Goal: Check status: Check status

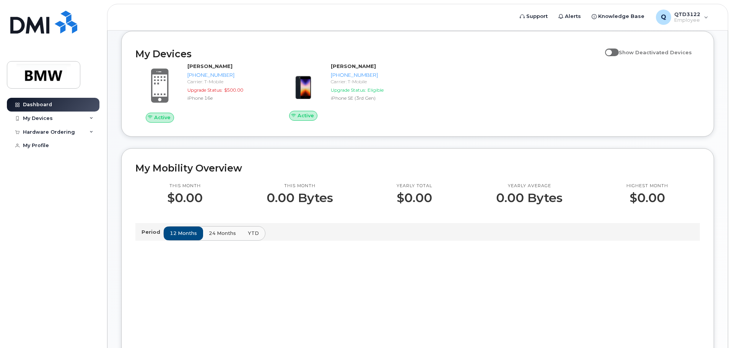
scroll to position [76, 0]
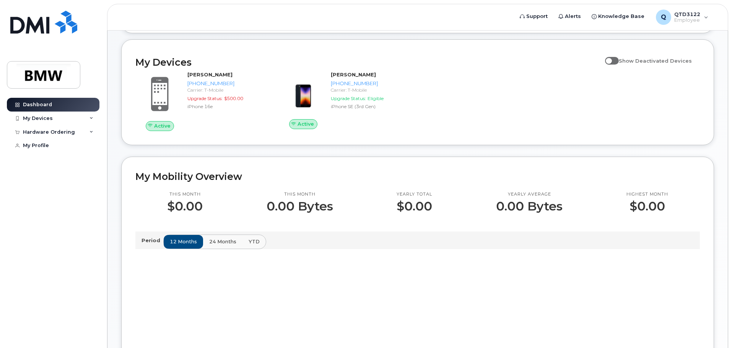
click at [214, 243] on button "24 months" at bounding box center [223, 242] width 40 height 14
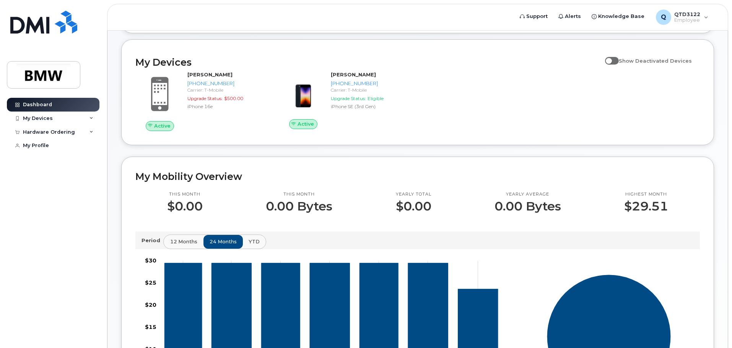
click at [189, 245] on span "12 months" at bounding box center [183, 241] width 27 height 7
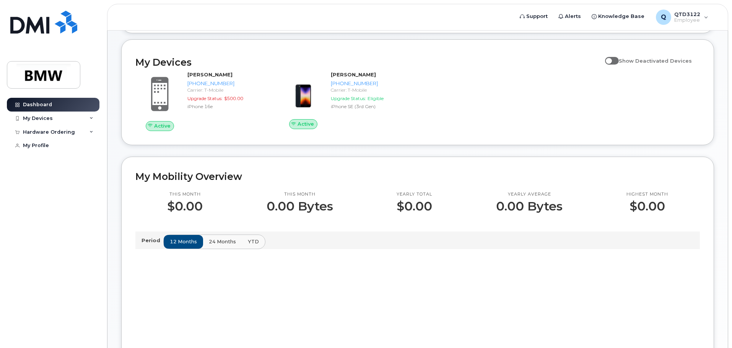
click at [156, 244] on p "Period" at bounding box center [152, 240] width 22 height 7
click at [618, 65] on span at bounding box center [612, 61] width 14 height 8
click at [611, 60] on input "Show Deactivated Devices" at bounding box center [608, 57] width 6 height 6
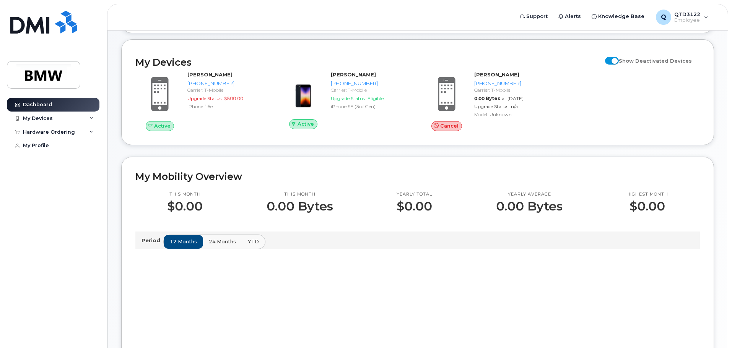
click at [618, 65] on span at bounding box center [612, 61] width 14 height 8
click at [611, 60] on input "Show Deactivated Devices" at bounding box center [608, 57] width 6 height 6
checkbox input "false"
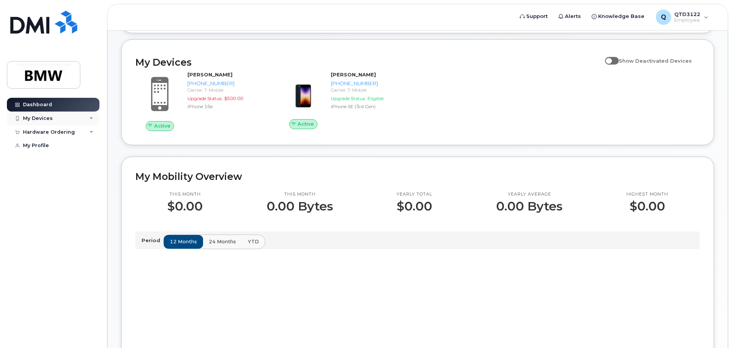
click at [47, 121] on div "My Devices" at bounding box center [38, 118] width 30 height 6
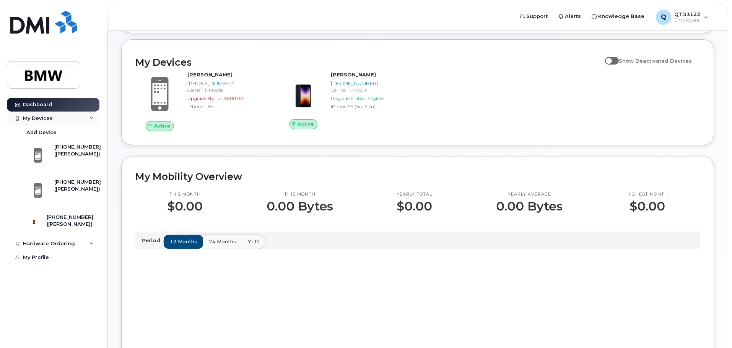
click at [75, 119] on div "My Devices" at bounding box center [53, 119] width 93 height 14
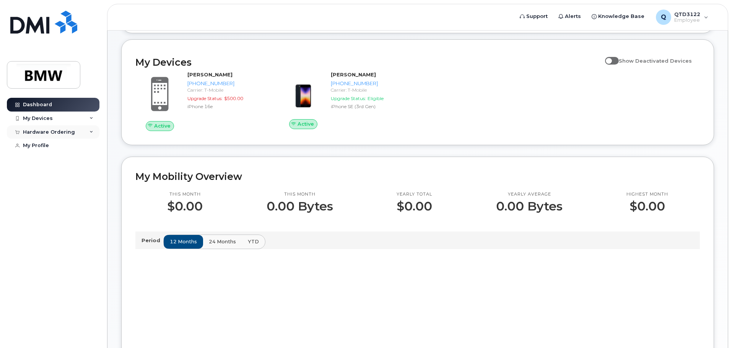
click at [75, 137] on div "Hardware Ordering" at bounding box center [53, 132] width 93 height 14
click at [68, 148] on link "My Orders" at bounding box center [59, 146] width 79 height 15
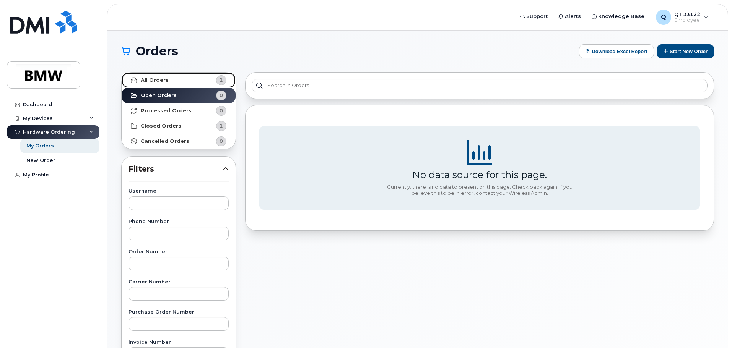
click at [179, 81] on link "All Orders 1" at bounding box center [179, 80] width 114 height 15
